Goal: Task Accomplishment & Management: Complete application form

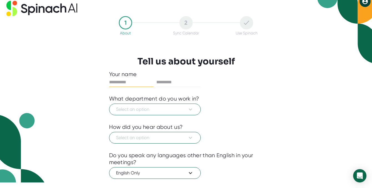
scroll to position [2, 0]
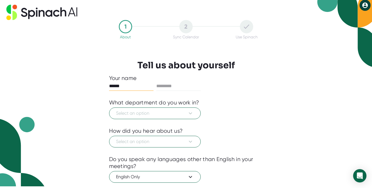
type input "******"
type input "*********"
click at [171, 118] on button "Select an option" at bounding box center [154, 113] width 91 height 12
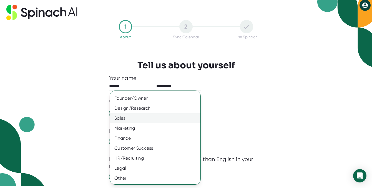
scroll to position [38, 0]
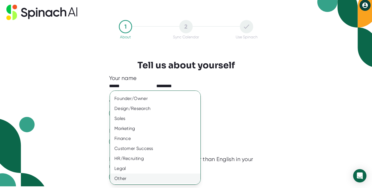
click at [124, 175] on div "Other" at bounding box center [155, 178] width 90 height 10
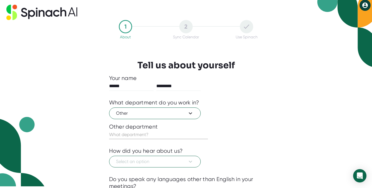
click at [135, 133] on input "text" at bounding box center [158, 134] width 99 height 9
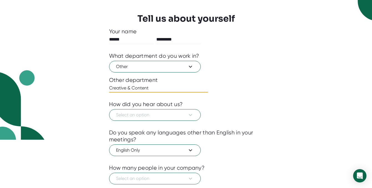
scroll to position [73, 0]
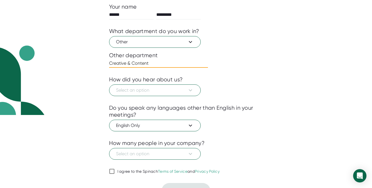
type input "Creative & Content"
click at [167, 99] on div at bounding box center [186, 100] width 154 height 8
click at [167, 96] on button "Select an option" at bounding box center [154, 90] width 91 height 12
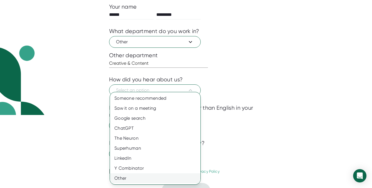
click at [141, 179] on div "Other" at bounding box center [155, 178] width 90 height 10
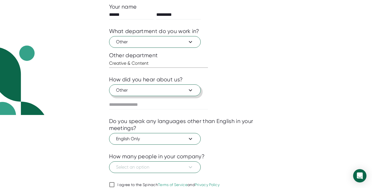
click at [192, 90] on icon at bounding box center [190, 90] width 7 height 7
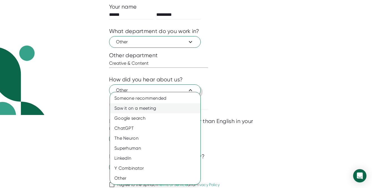
click at [166, 105] on div "Saw it on a meeting" at bounding box center [155, 108] width 90 height 10
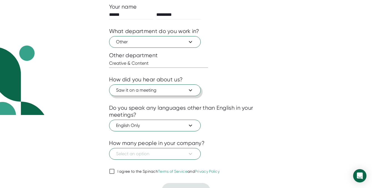
scroll to position [84, 0]
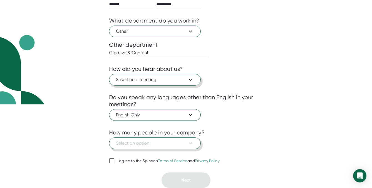
click at [164, 142] on span "Select an option" at bounding box center [155, 143] width 78 height 7
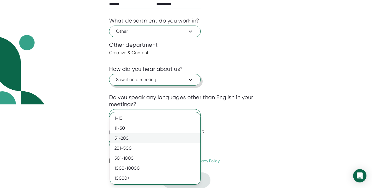
click at [144, 138] on div "51-200" at bounding box center [155, 138] width 90 height 10
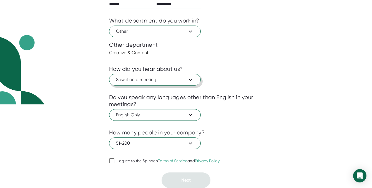
click at [110, 160] on input "I agree to the Spinach Terms of Service and Privacy Policy" at bounding box center [112, 160] width 6 height 7
checkbox input "true"
click at [177, 187] on button "Next" at bounding box center [185, 180] width 49 height 16
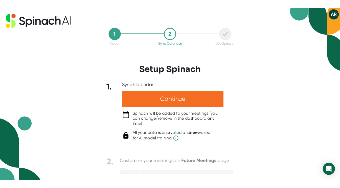
scroll to position [0, 0]
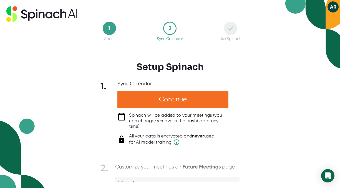
drag, startPoint x: 69, startPoint y: 16, endPoint x: 80, endPoint y: 16, distance: 10.5
click at [80, 16] on div at bounding box center [169, 13] width 327 height 15
